Goal: Task Accomplishment & Management: Manage account settings

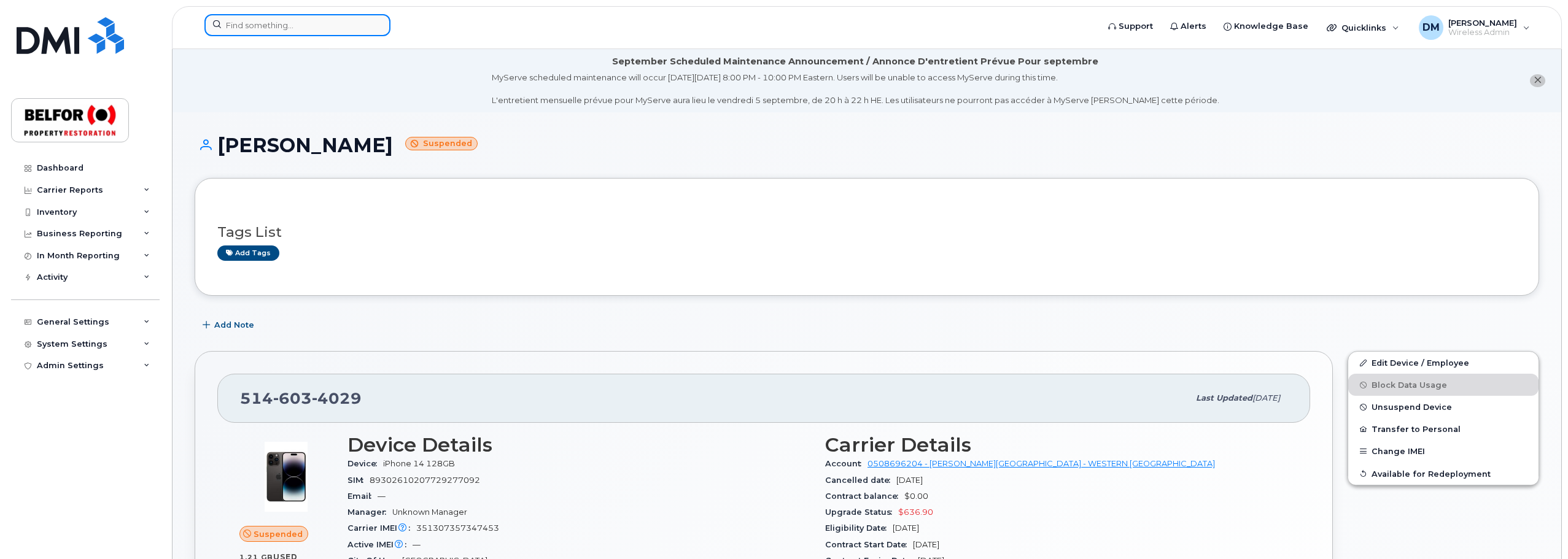
click at [256, 21] on input at bounding box center [298, 25] width 186 height 22
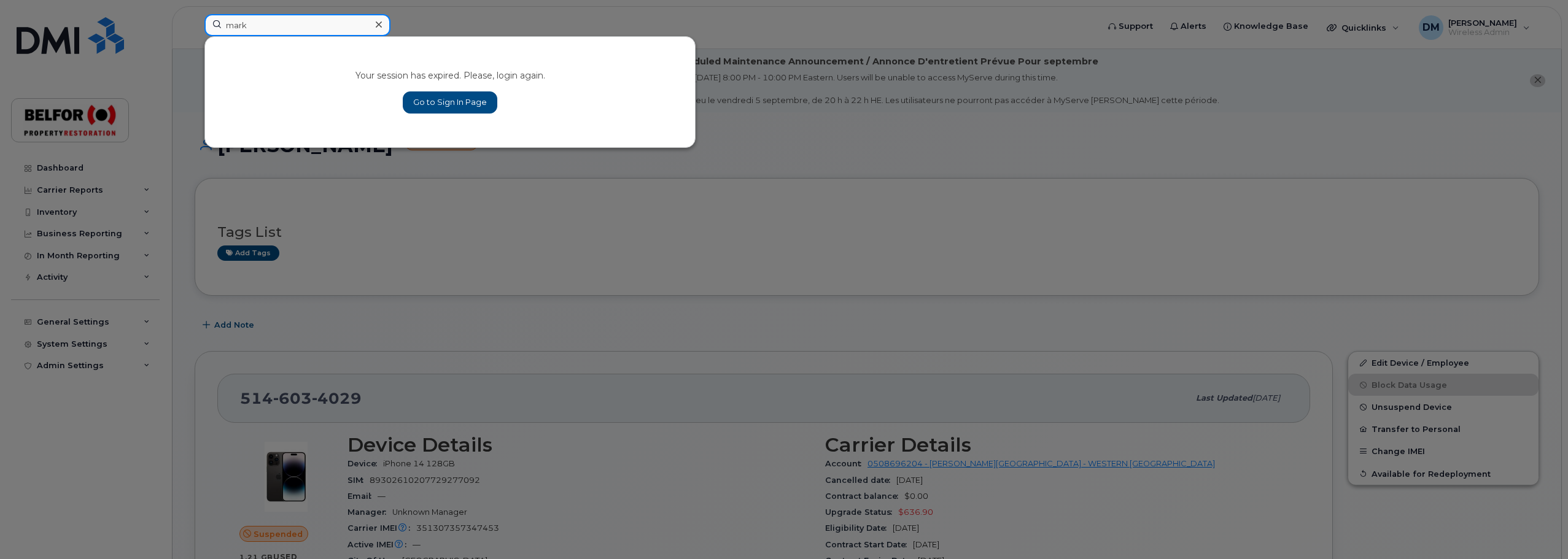
type input "mark"
click at [448, 97] on link "Go to Sign In Page" at bounding box center [450, 102] width 95 height 22
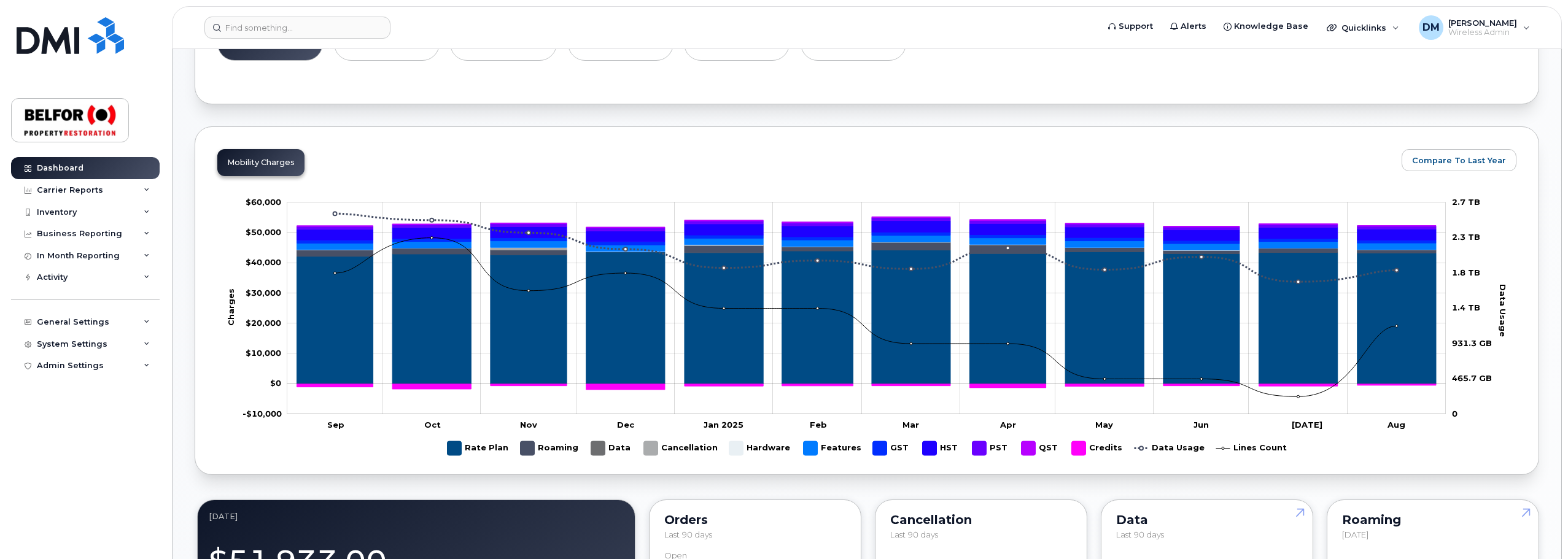
scroll to position [368, 0]
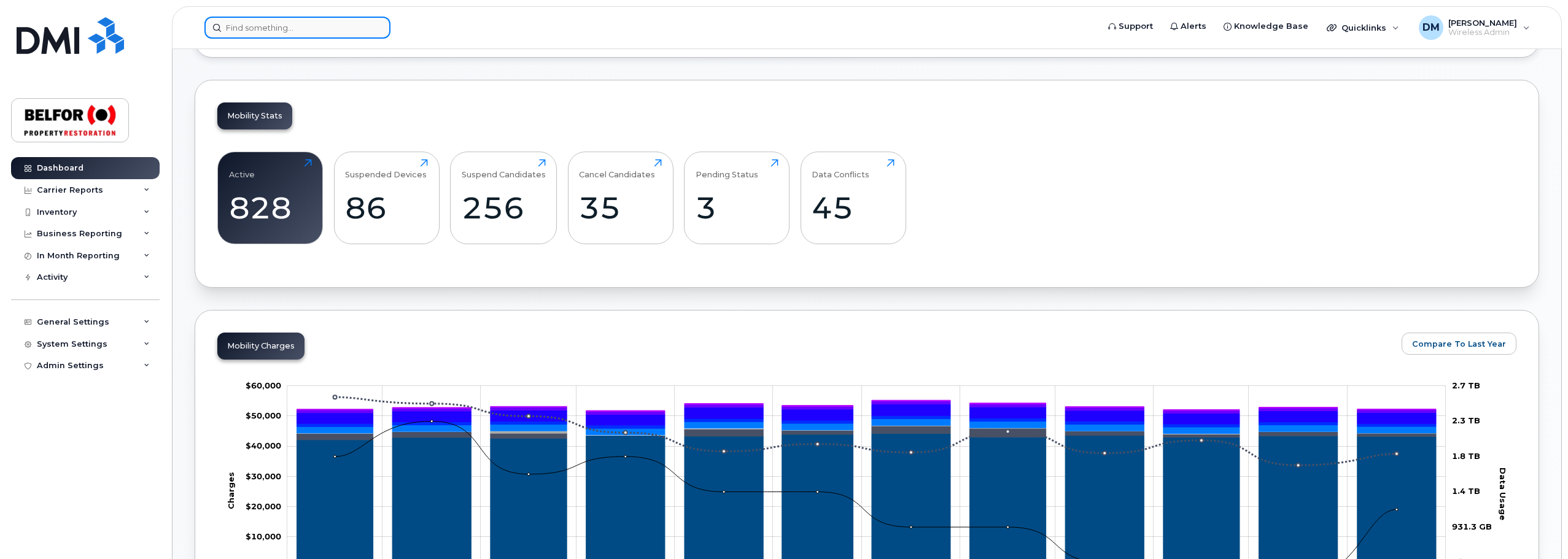
click at [245, 27] on input at bounding box center [298, 28] width 186 height 22
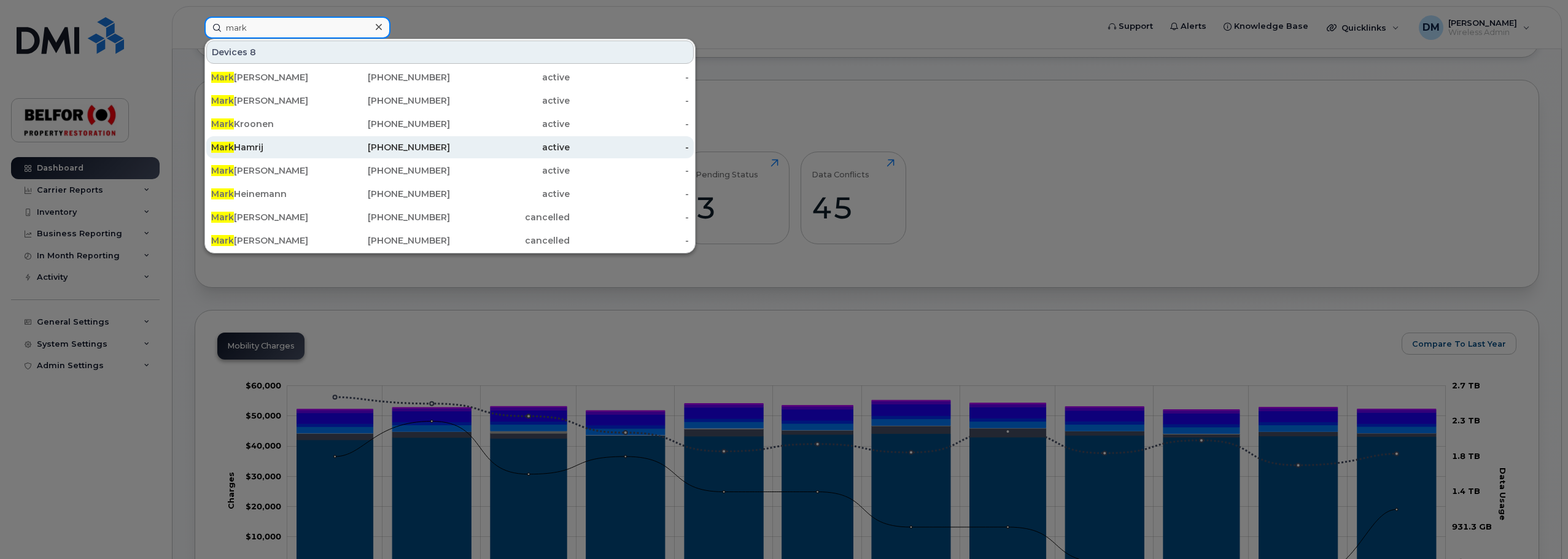
type input "mark"
click at [283, 150] on div "Mark Hamrij" at bounding box center [271, 147] width 119 height 13
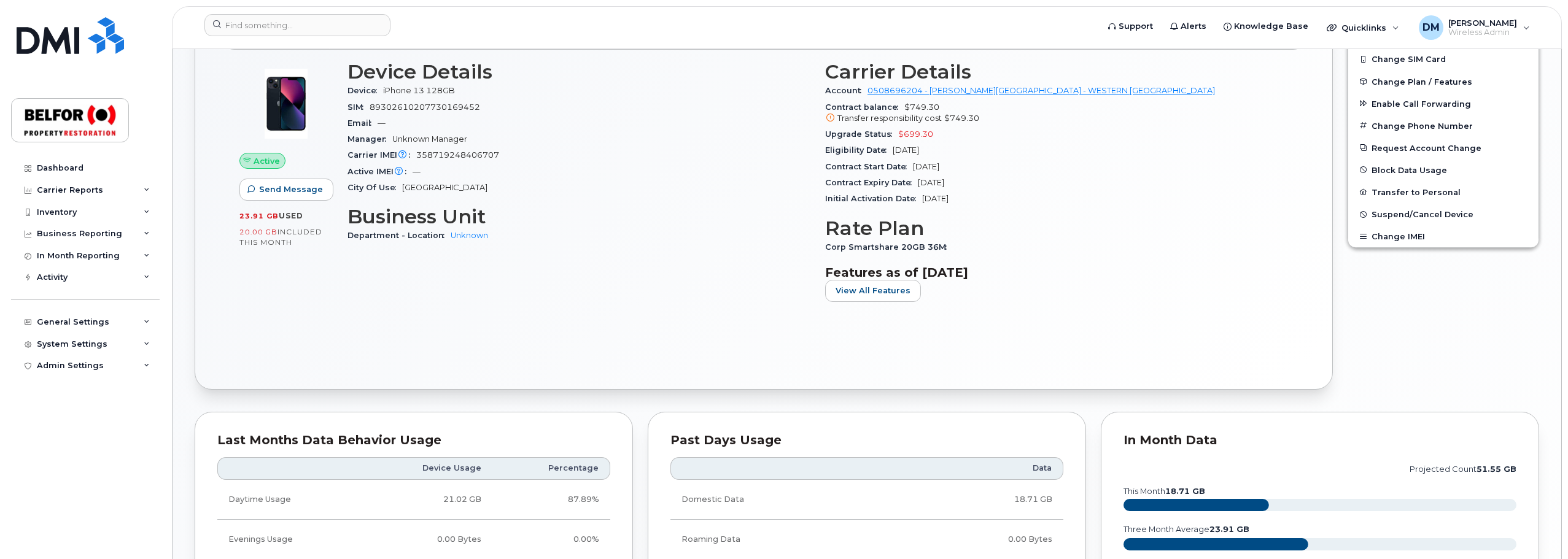
scroll to position [368, 0]
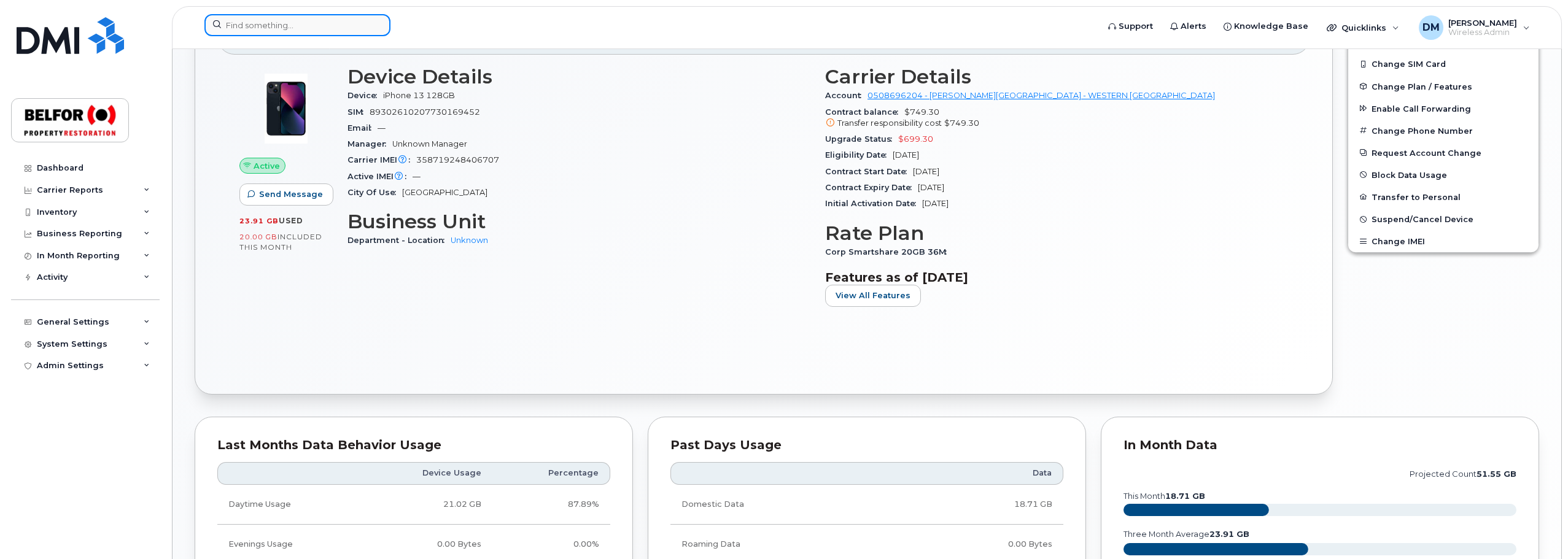
click at [275, 27] on input at bounding box center [298, 25] width 186 height 22
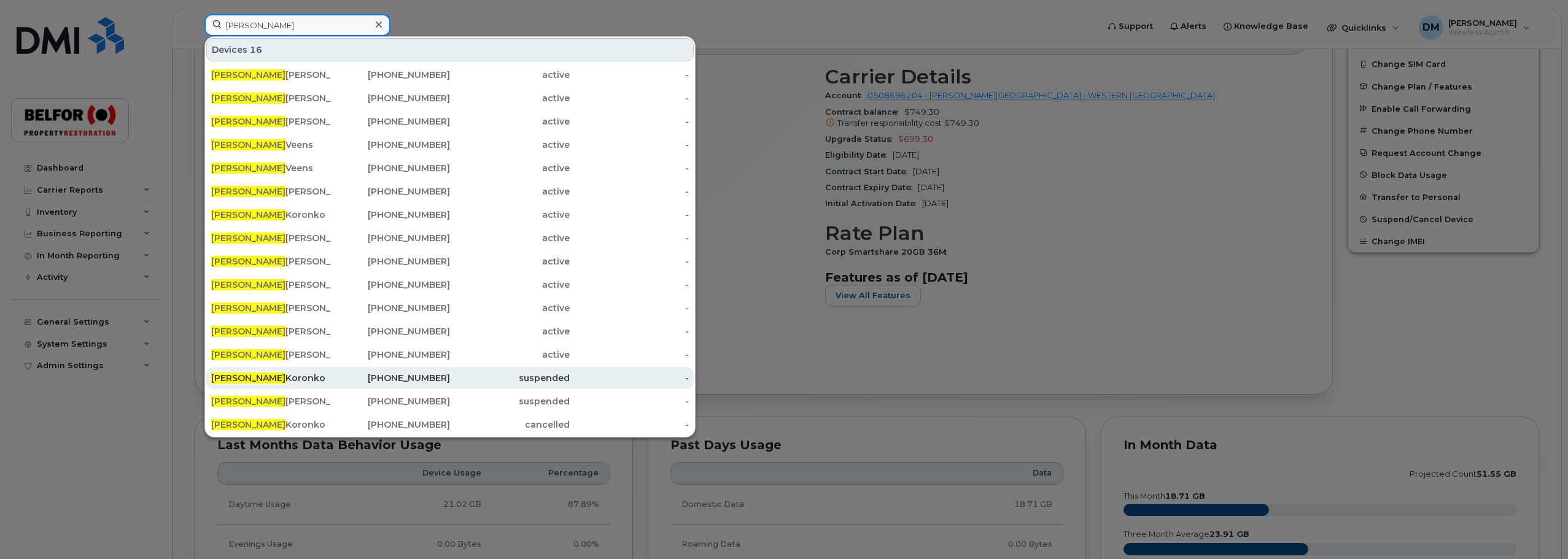
type input "mike"
click at [251, 381] on div "Mike Koronko" at bounding box center [271, 378] width 119 height 13
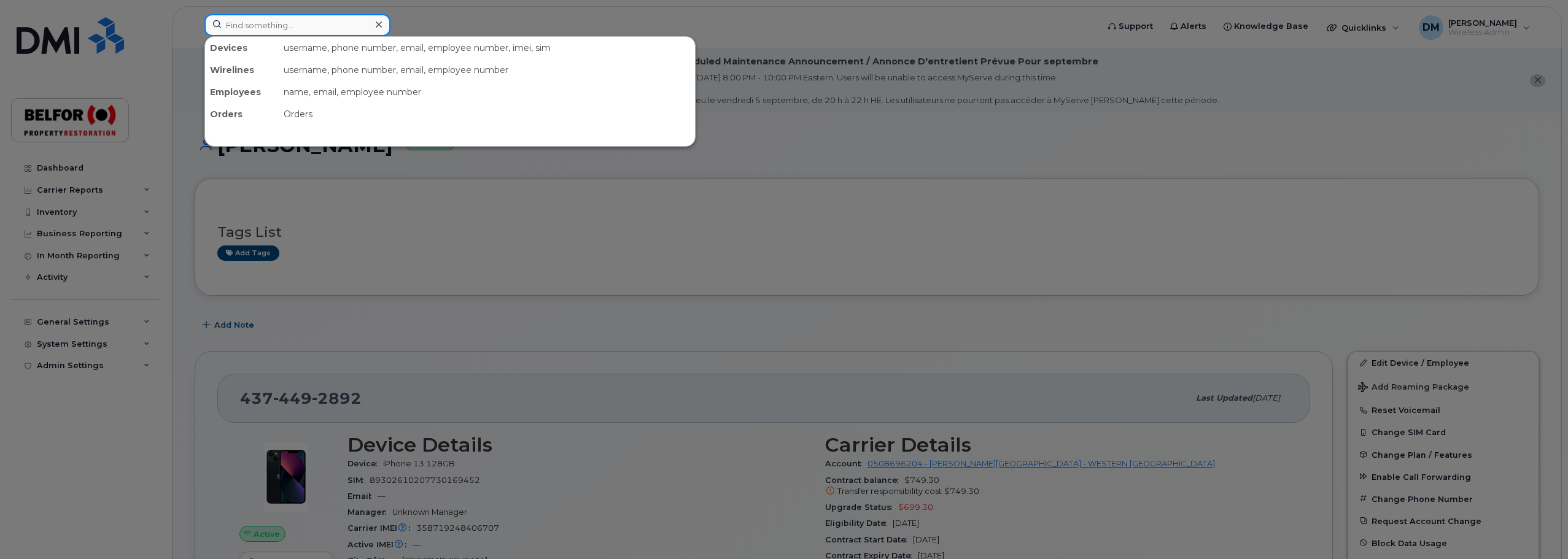
click at [249, 29] on input at bounding box center [298, 25] width 186 height 22
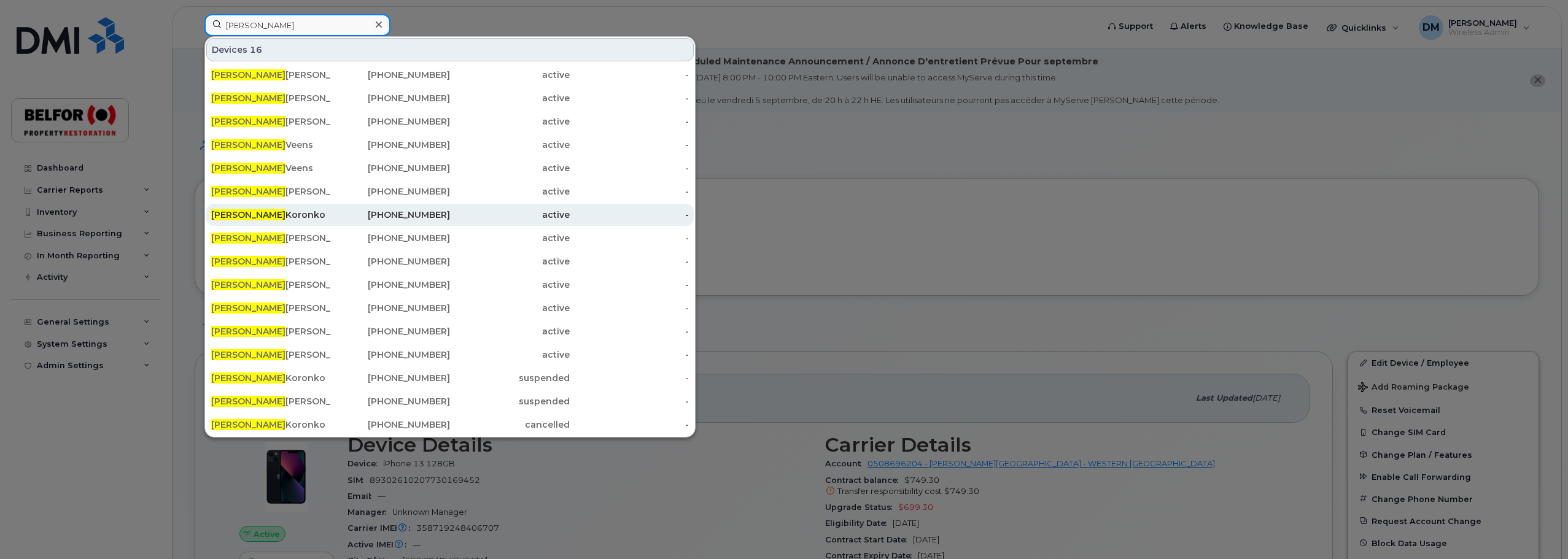
type input "mike"
click at [248, 216] on div "Mike Koronko" at bounding box center [271, 215] width 119 height 13
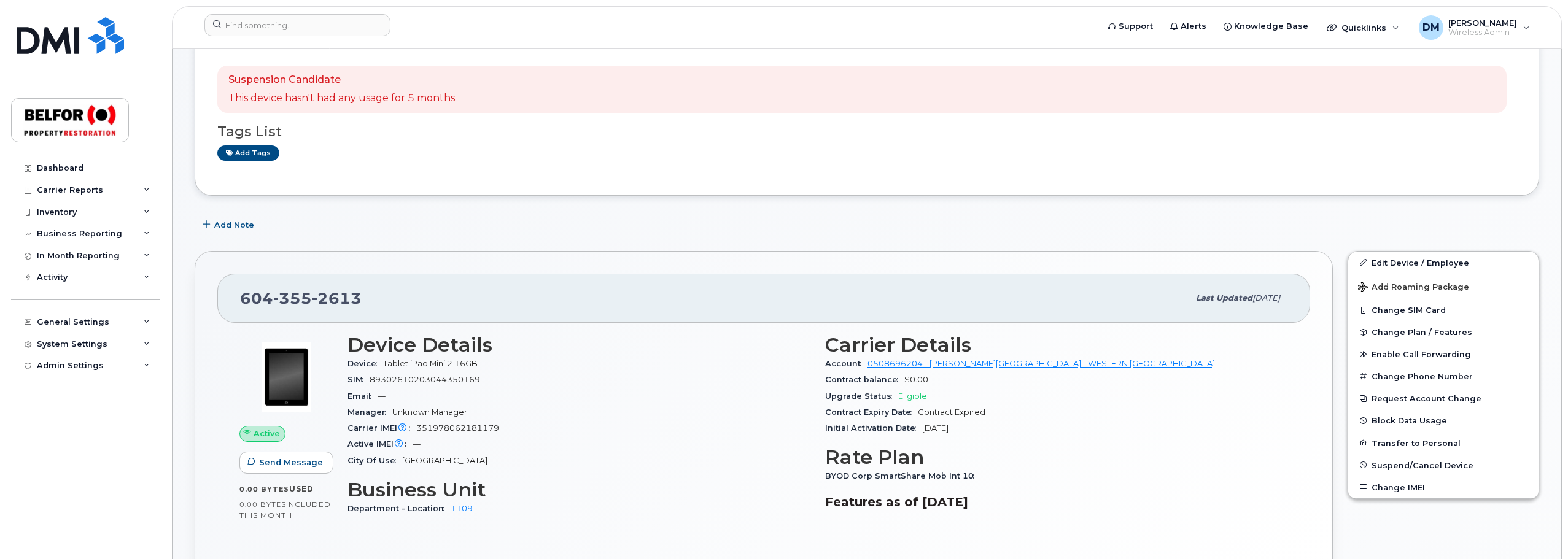
scroll to position [307, 0]
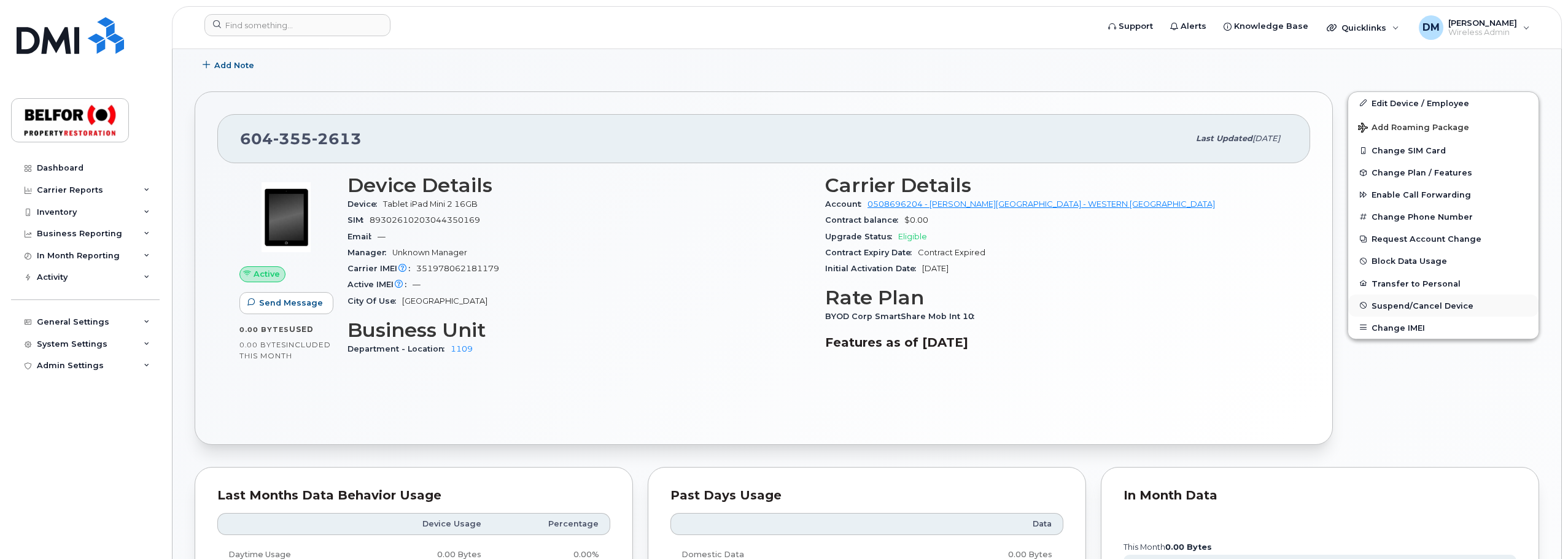
click at [1407, 304] on span "Suspend/Cancel Device" at bounding box center [1422, 304] width 102 height 9
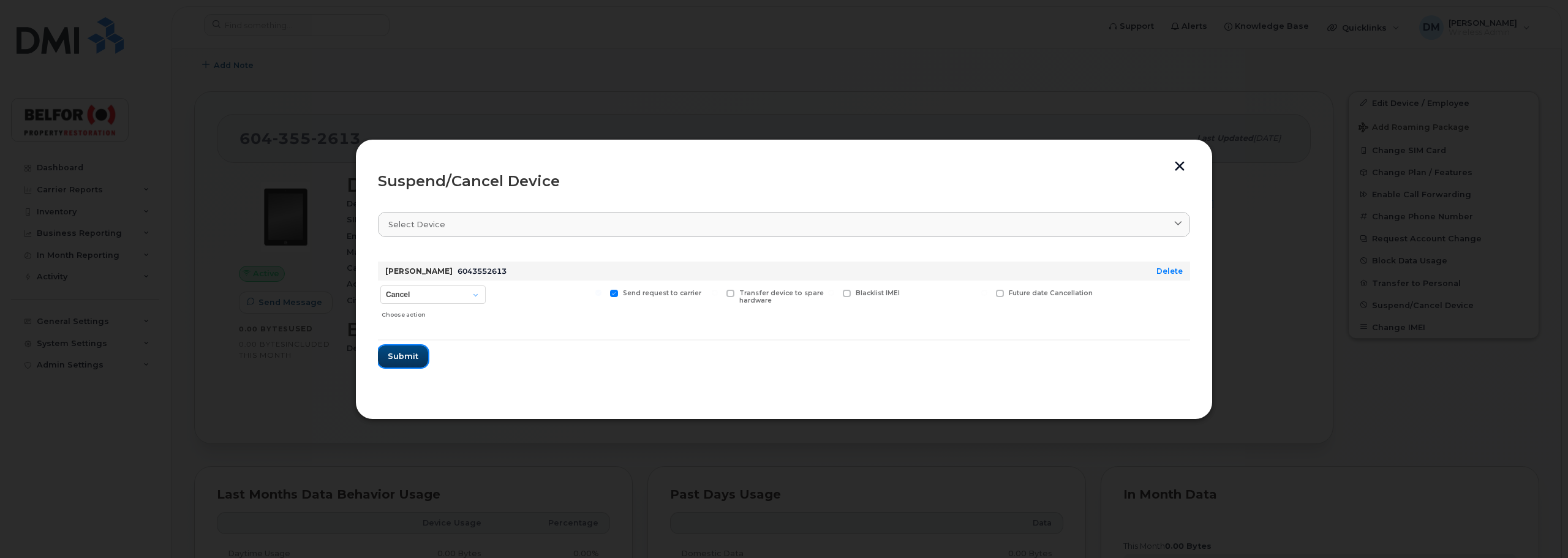
click at [411, 354] on span "Submit" at bounding box center [403, 356] width 30 height 12
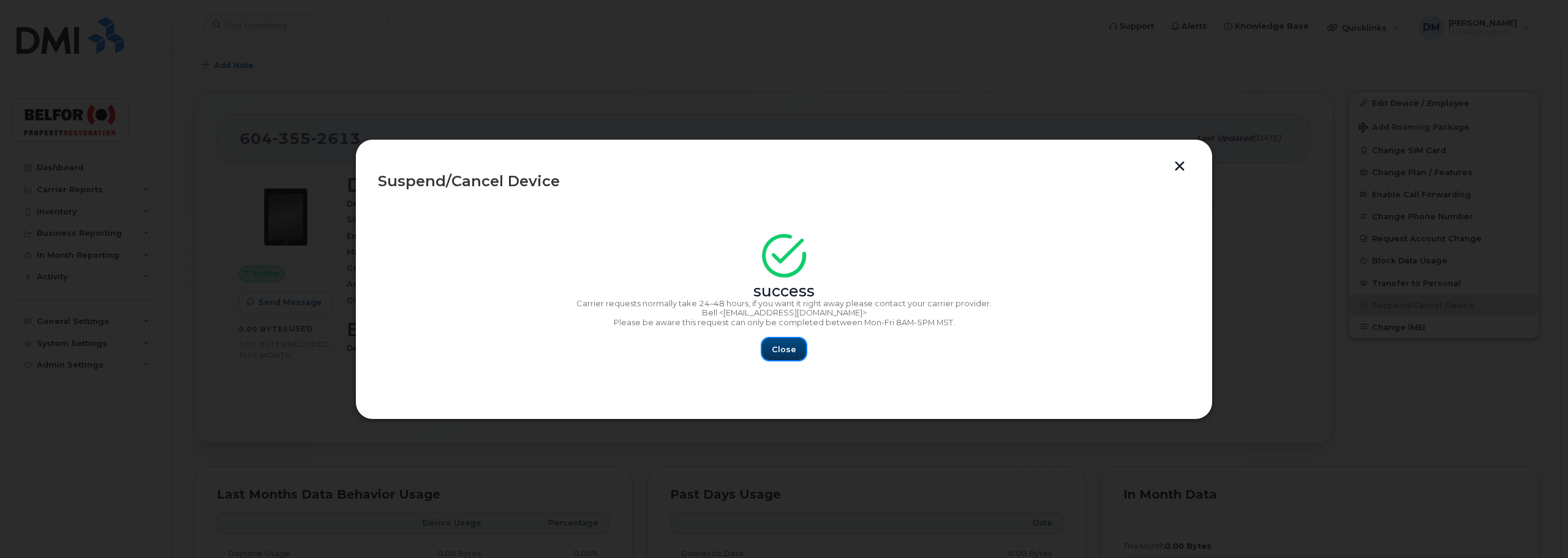
click at [784, 347] on span "Close" at bounding box center [784, 349] width 24 height 12
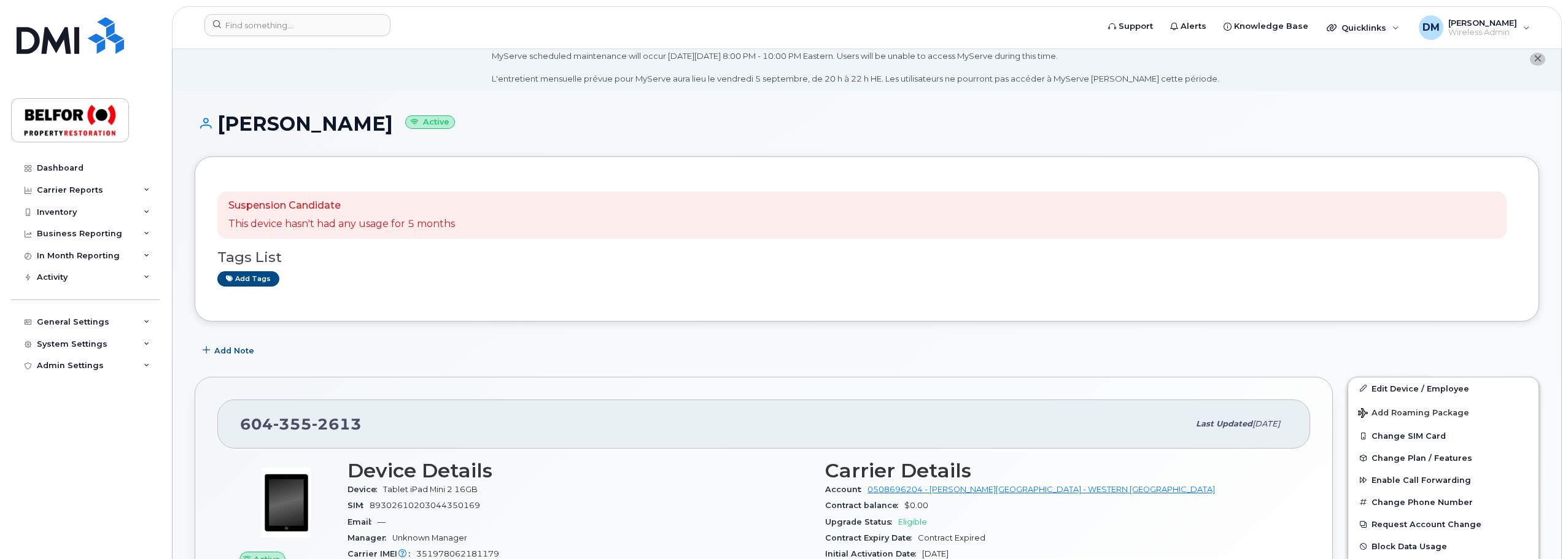
scroll to position [0, 0]
